Goal: Browse casually

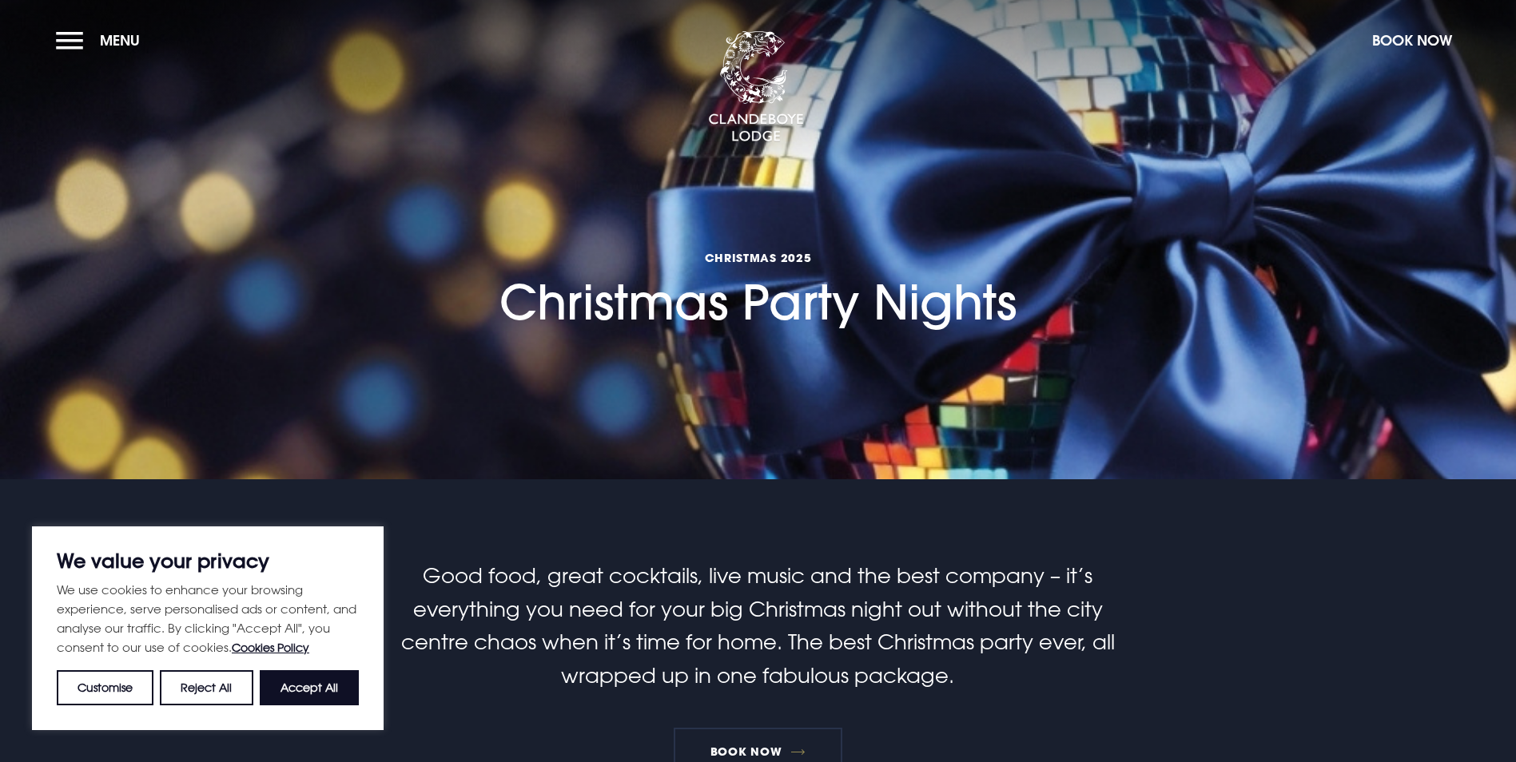
click at [303, 688] on button "Accept All" at bounding box center [309, 688] width 99 height 35
checkbox input "true"
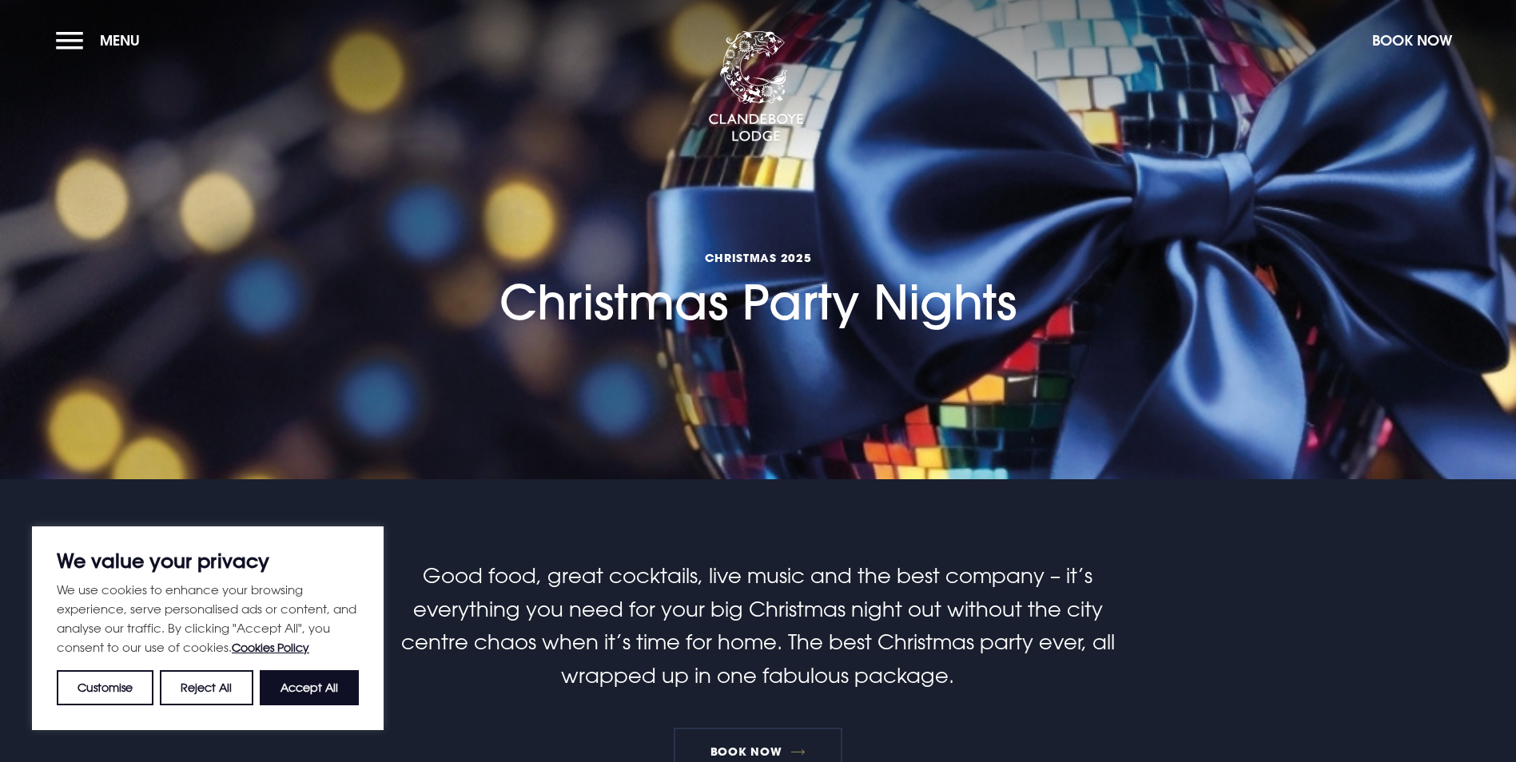
checkbox input "true"
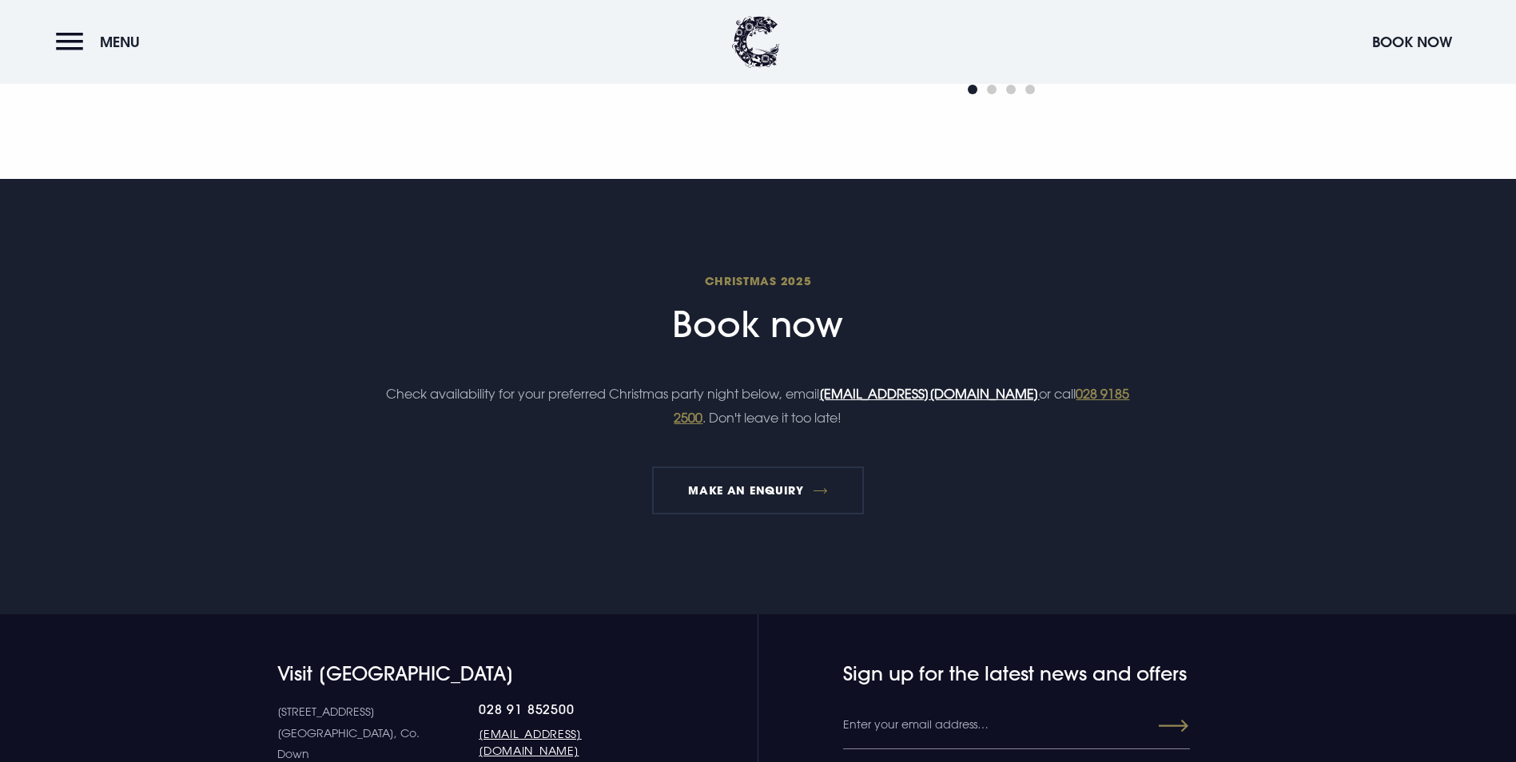
scroll to position [1998, 0]
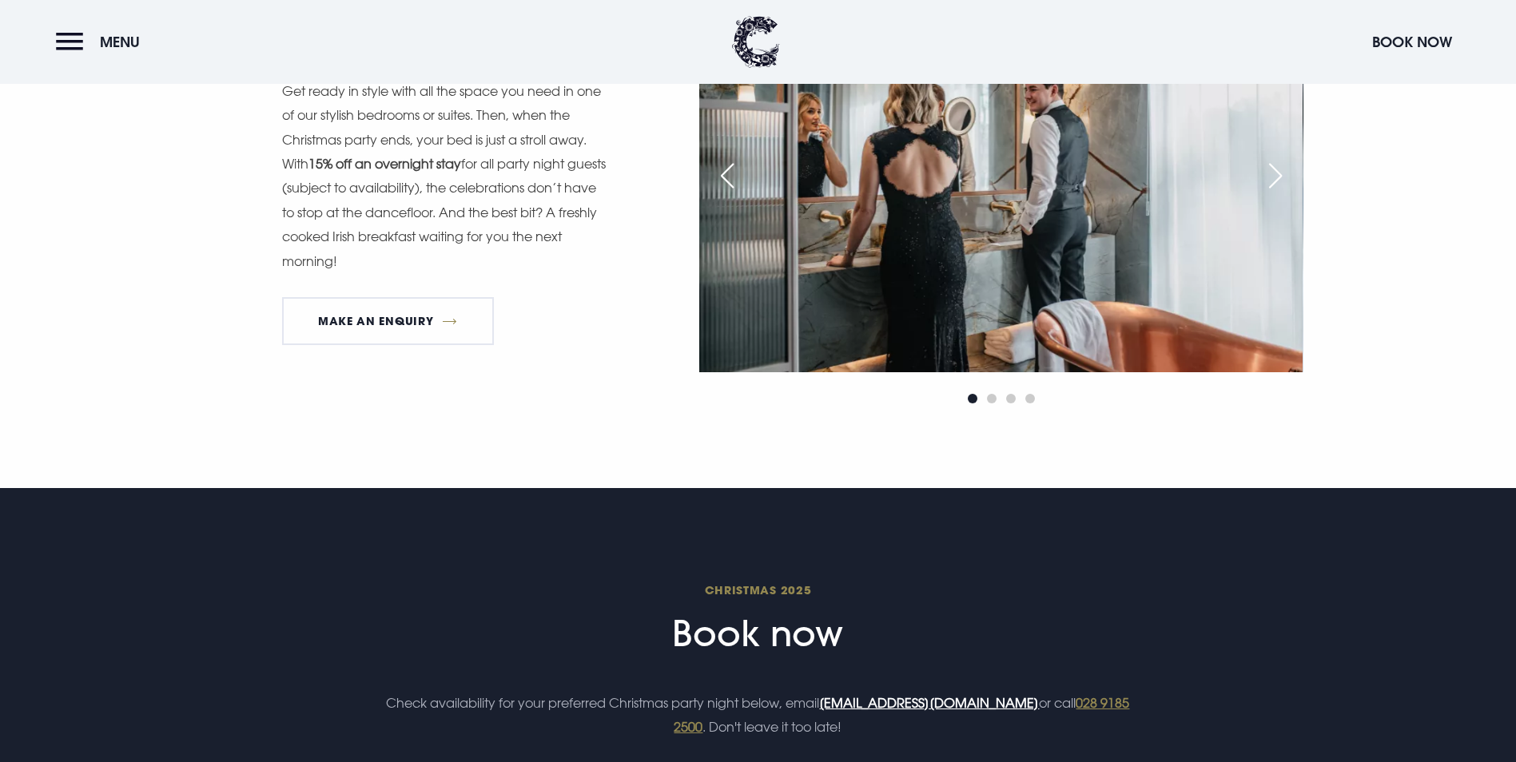
click at [1271, 193] on div "Next slide" at bounding box center [1276, 175] width 40 height 35
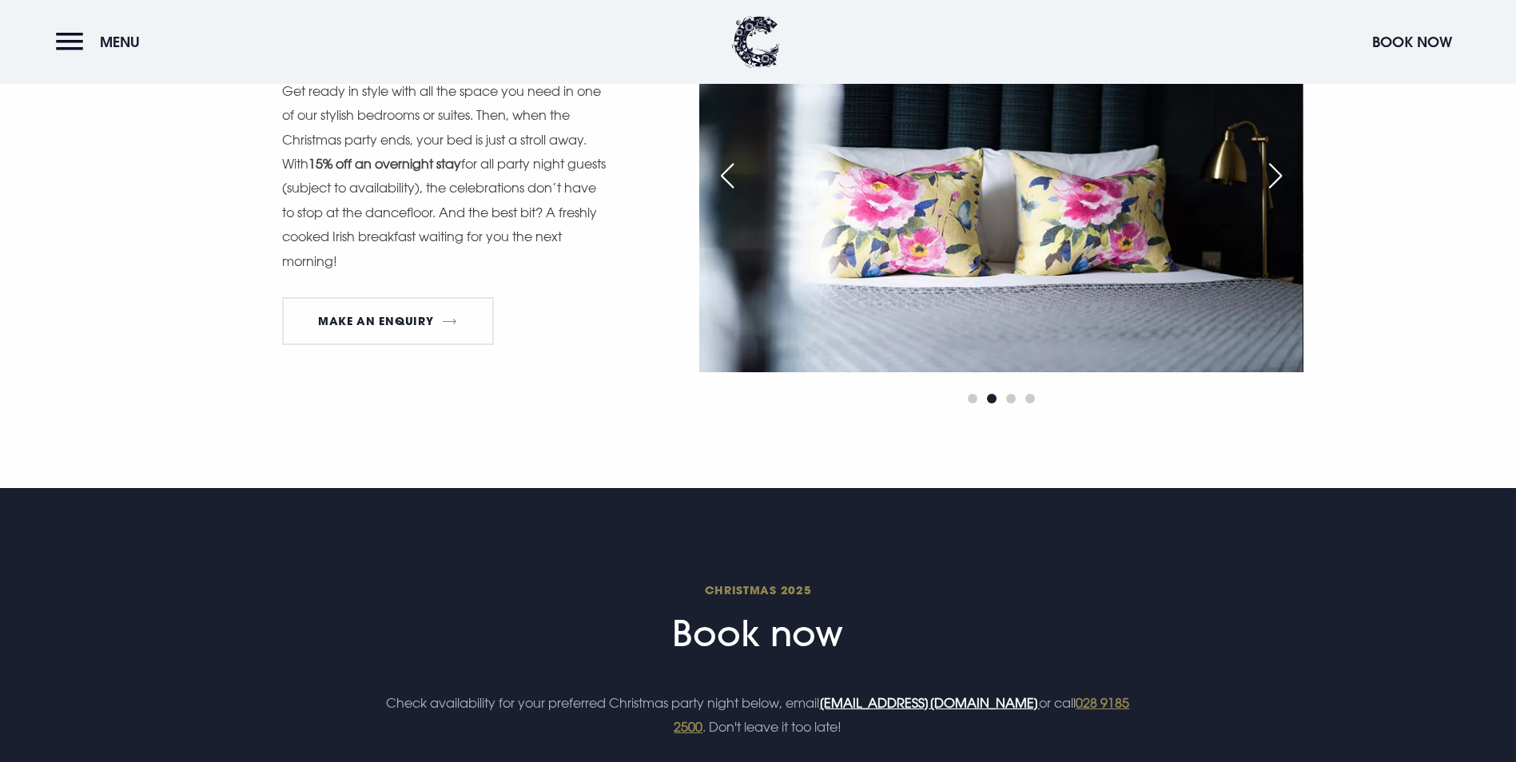
click at [1246, 326] on img at bounding box center [1000, 171] width 603 height 402
click at [1272, 193] on div "Next slide" at bounding box center [1276, 175] width 40 height 35
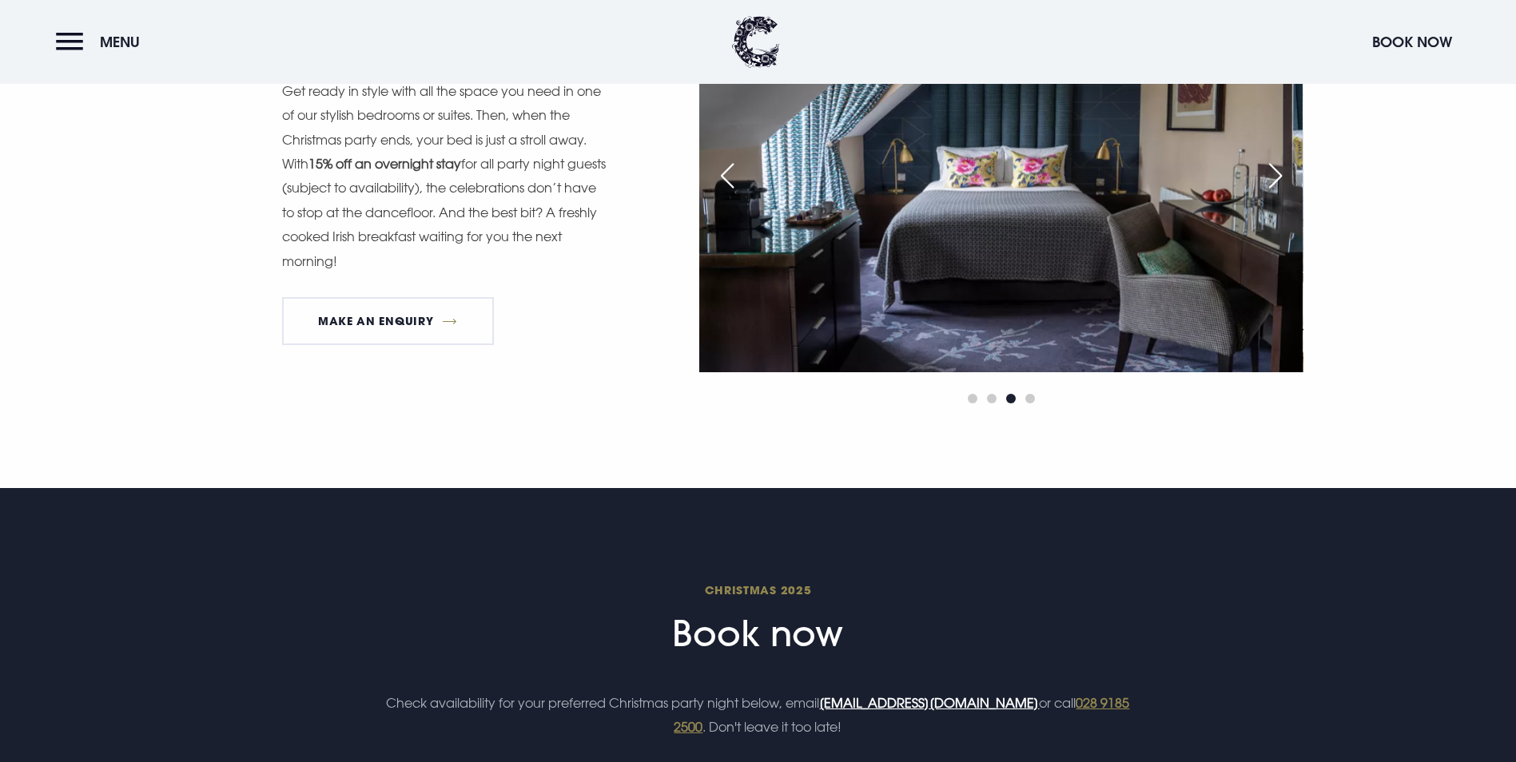
click at [1264, 193] on div "Next slide" at bounding box center [1276, 175] width 40 height 35
